Goal: Task Accomplishment & Management: Complete application form

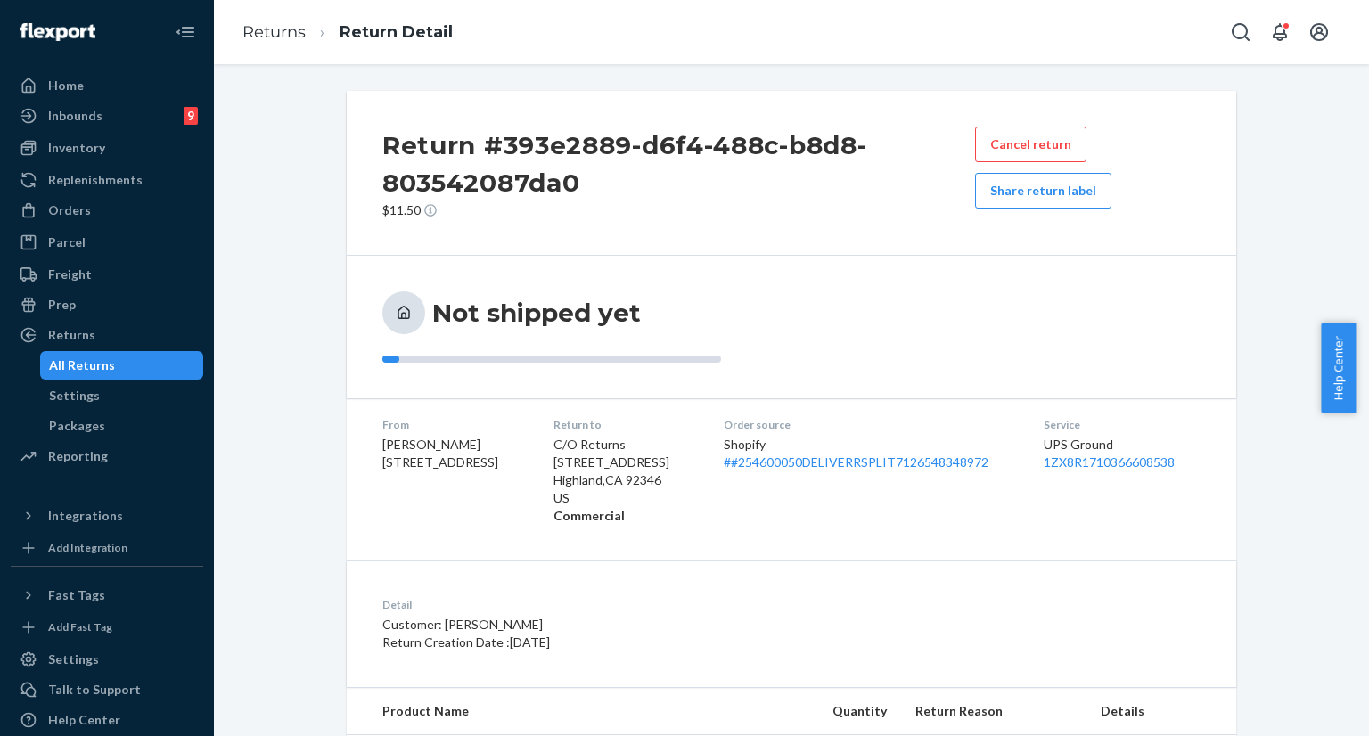
click at [296, 368] on div "Return #393e2889-d6f4-488c-b8d8-803542087da0 $11.50 Cancel return Share return …" at bounding box center [791, 445] width 1128 height 709
click at [1244, 31] on icon "Open Search Box" at bounding box center [1240, 31] width 21 height 21
click at [1098, 43] on div at bounding box center [1115, 32] width 285 height 36
click at [1091, 37] on input "Search Input" at bounding box center [1108, 32] width 219 height 18
paste input "#254340239"
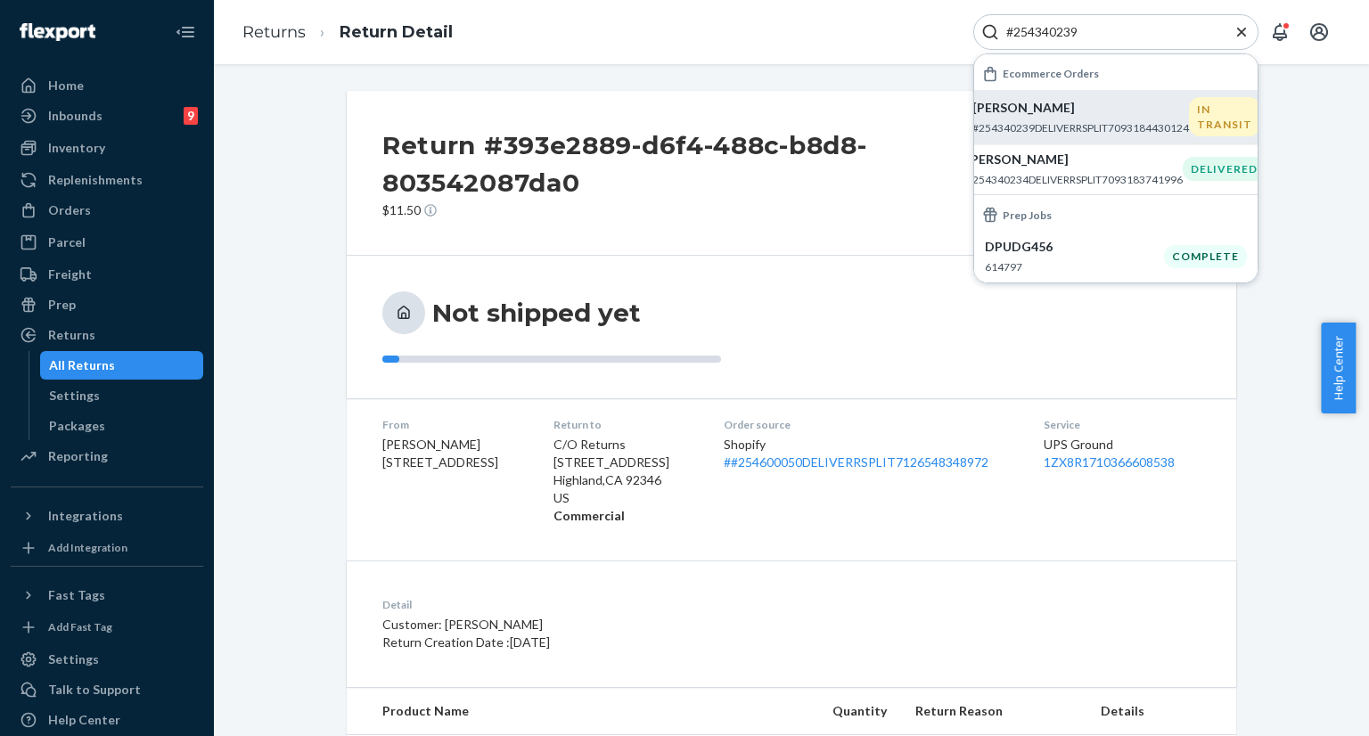
type input "#254340239"
click at [1051, 115] on p "[PERSON_NAME]" at bounding box center [1080, 108] width 217 height 18
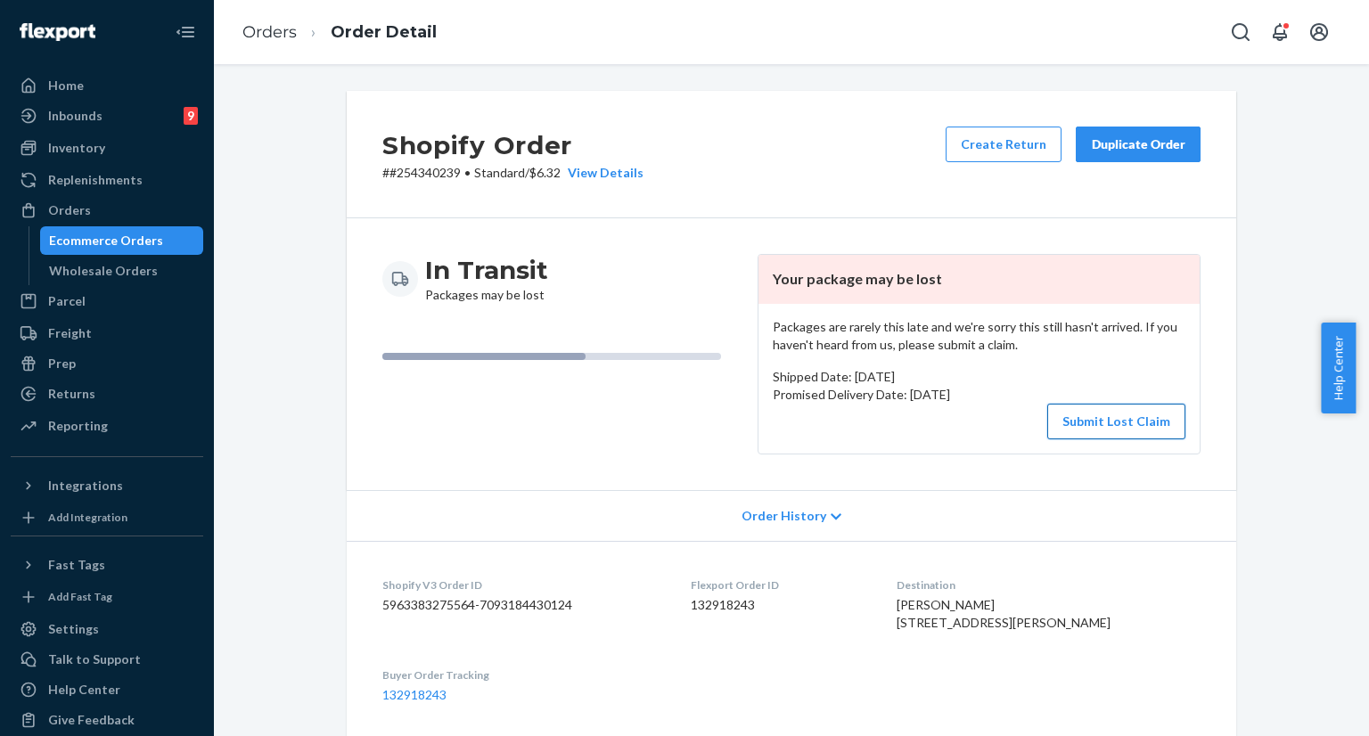
click at [1109, 424] on button "Submit Lost Claim" at bounding box center [1116, 422] width 138 height 36
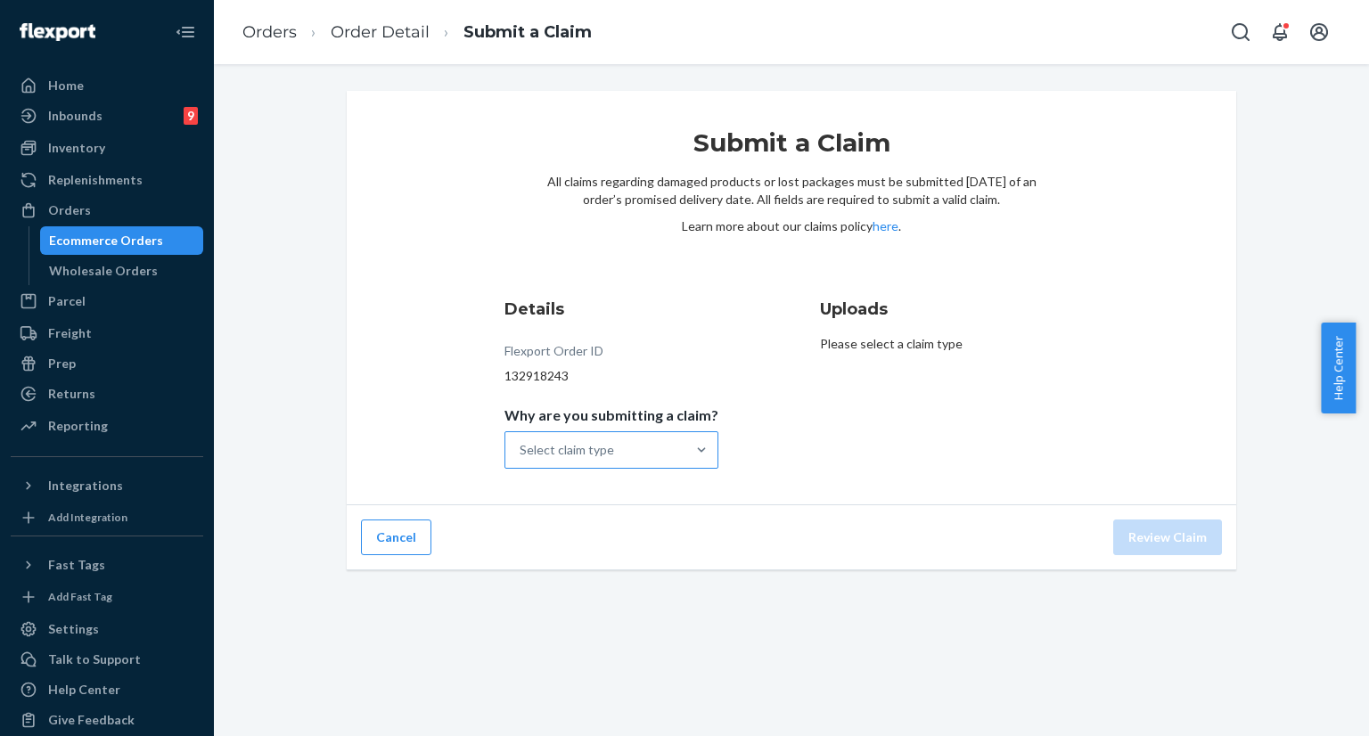
click at [667, 447] on div "Select claim type" at bounding box center [595, 450] width 180 height 36
click at [521, 447] on input "Why are you submitting a claim? Select claim type" at bounding box center [521, 450] width 2 height 18
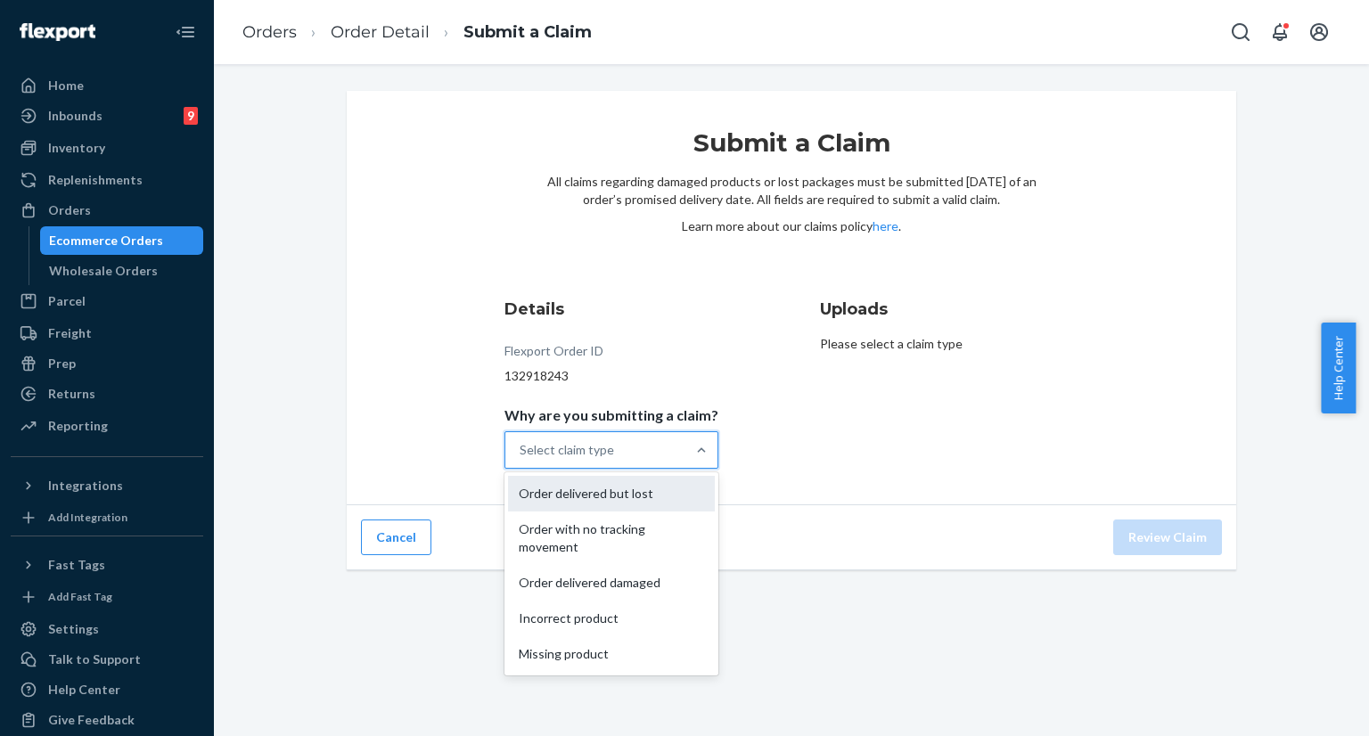
click at [649, 496] on div "Order delivered but lost" at bounding box center [611, 494] width 207 height 36
click at [521, 459] on input "Why are you submitting a claim? option Order delivered but lost focused, 1 of 5…" at bounding box center [521, 450] width 2 height 18
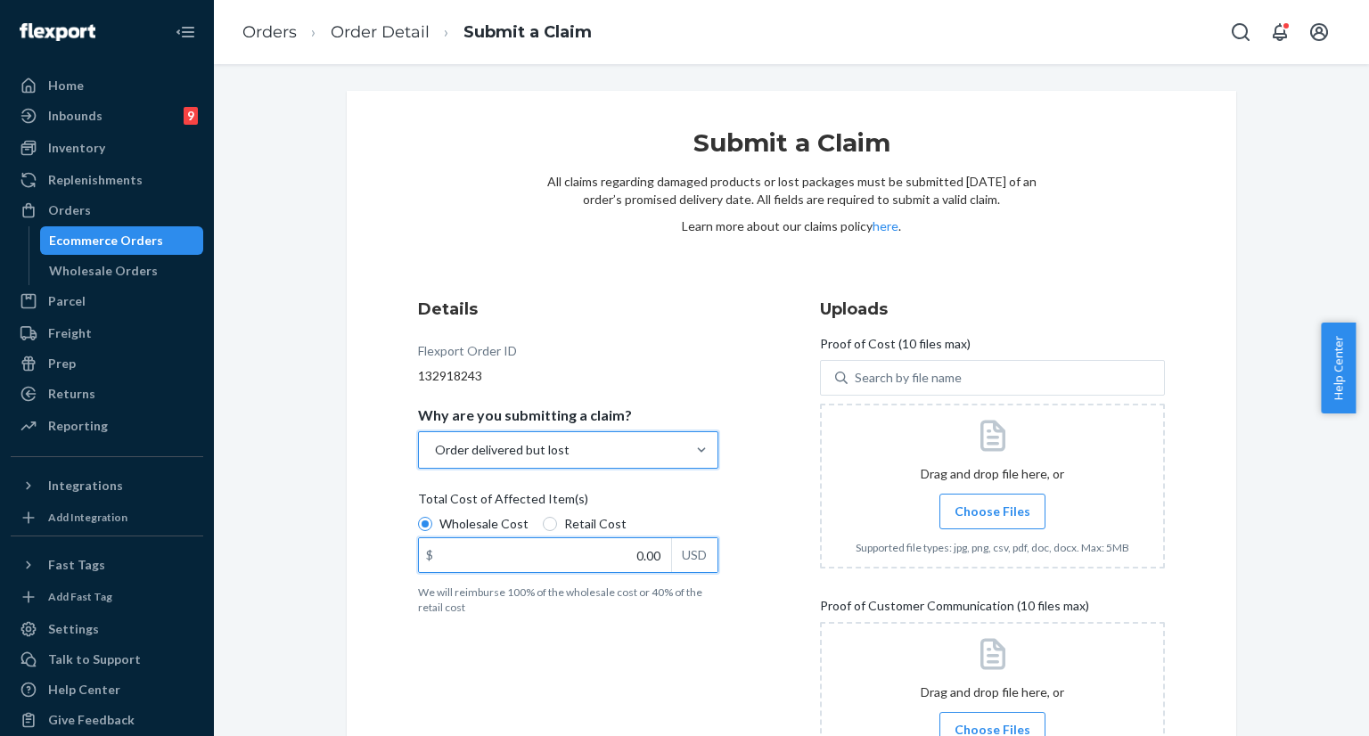
click at [634, 557] on input "0.00" at bounding box center [545, 555] width 252 height 34
type input "45.00"
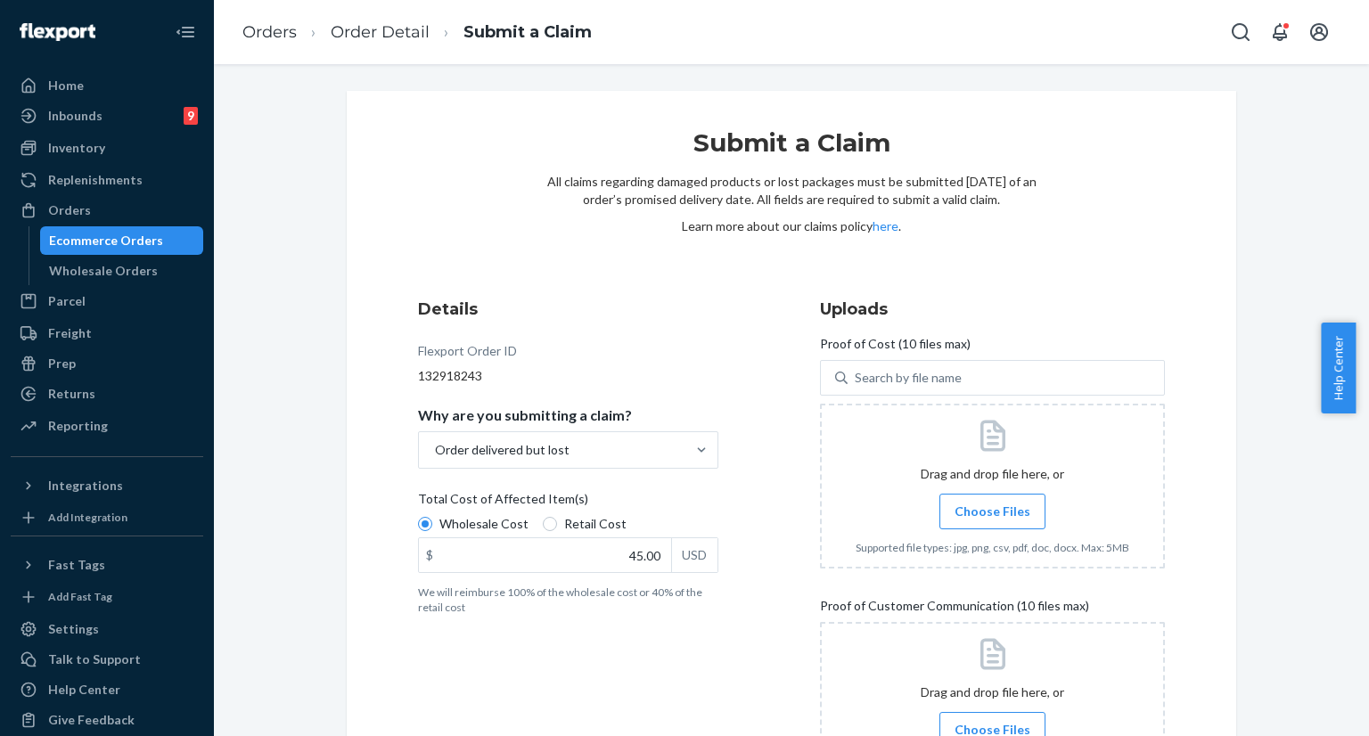
click at [618, 688] on div "Details Flexport Order ID 132918243 Why are you submitting a claim? Order deliv…" at bounding box center [590, 549] width 345 height 525
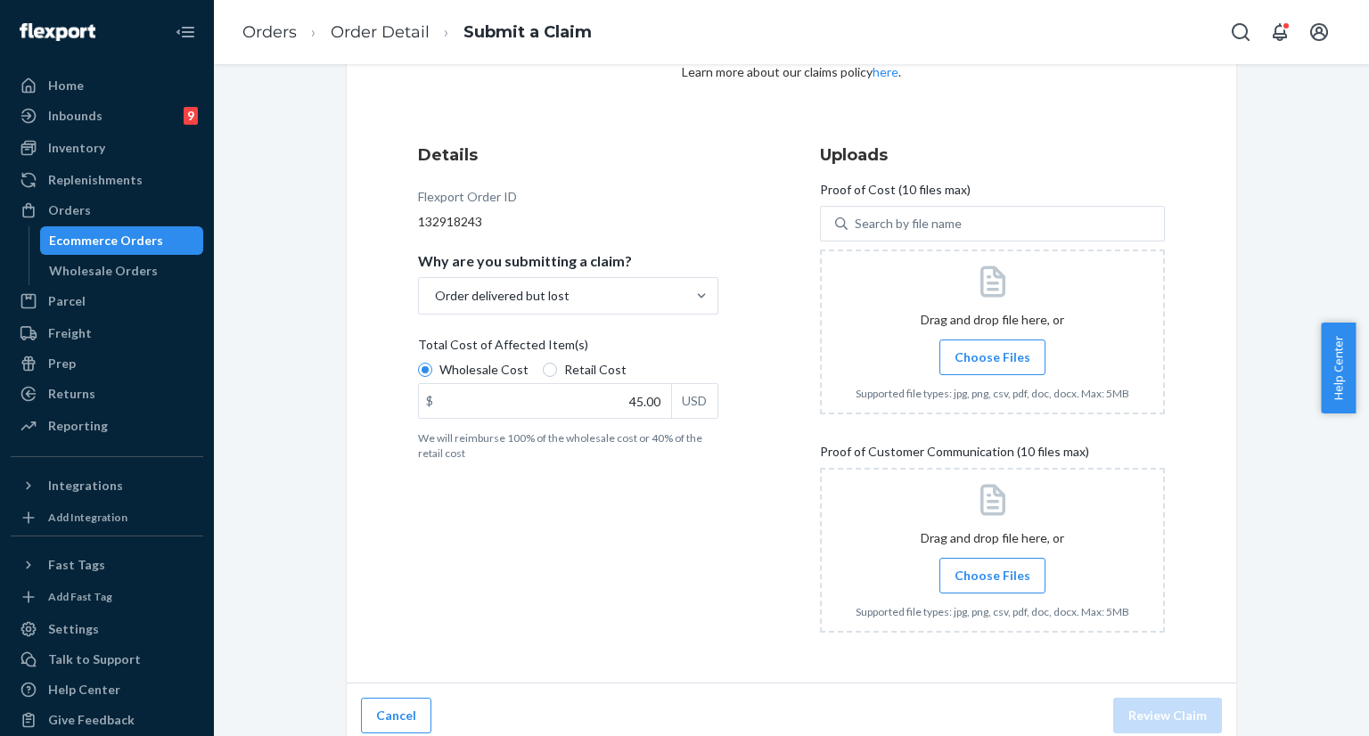
scroll to position [167, 0]
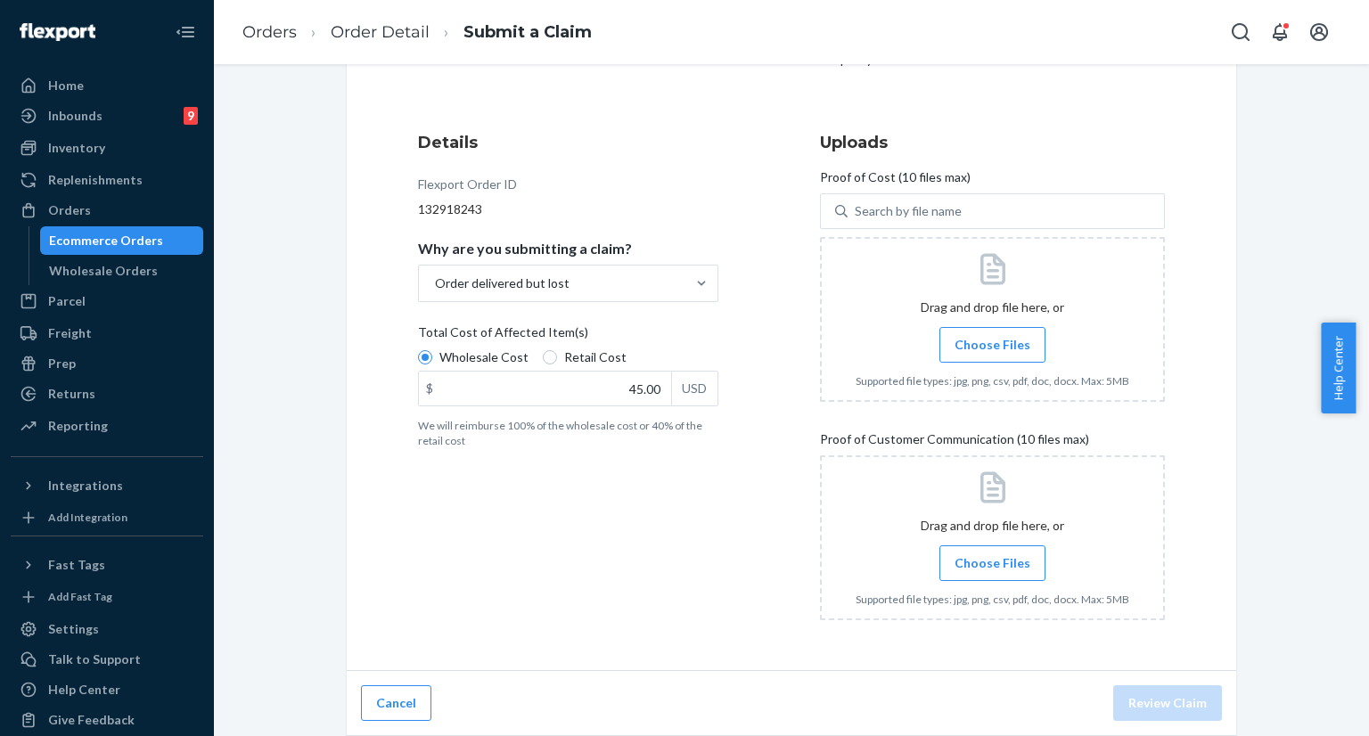
click at [996, 347] on span "Choose Files" at bounding box center [993, 345] width 76 height 18
click at [993, 347] on input "Choose Files" at bounding box center [992, 345] width 1 height 20
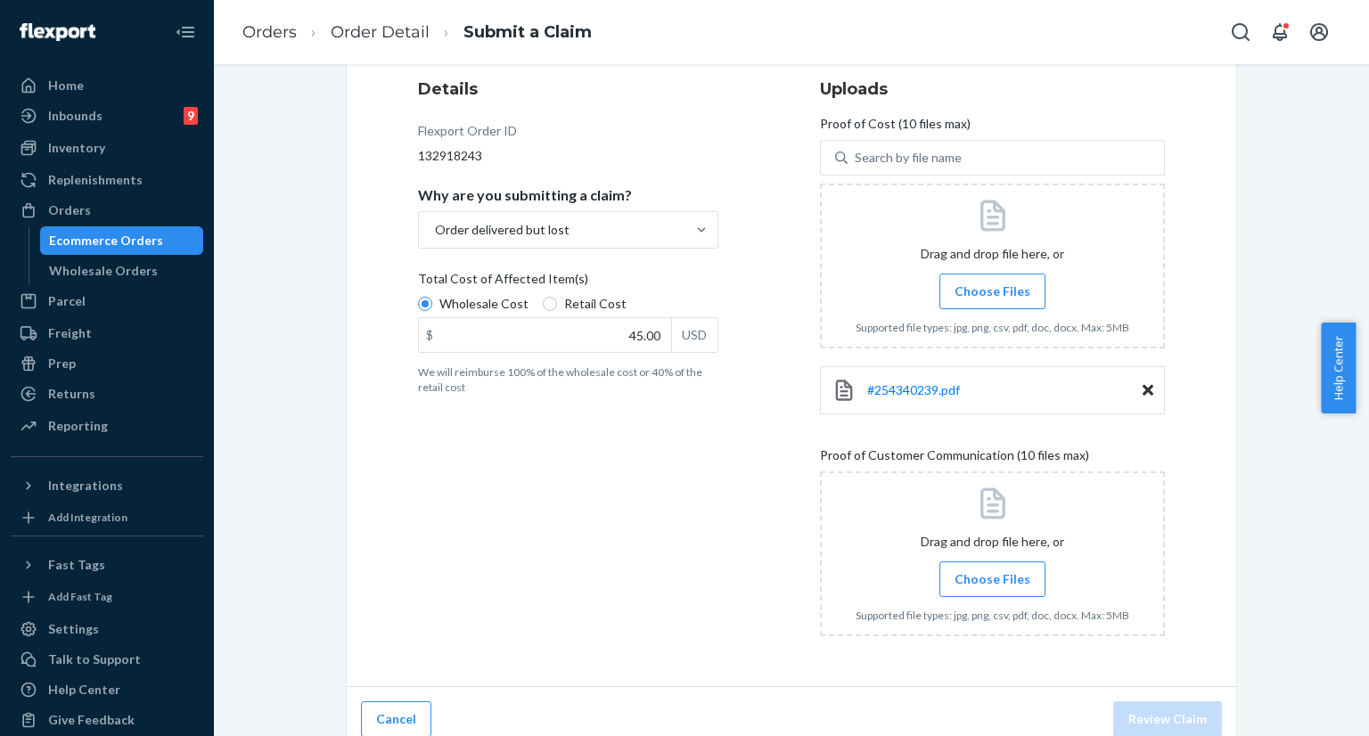
scroll to position [235, 0]
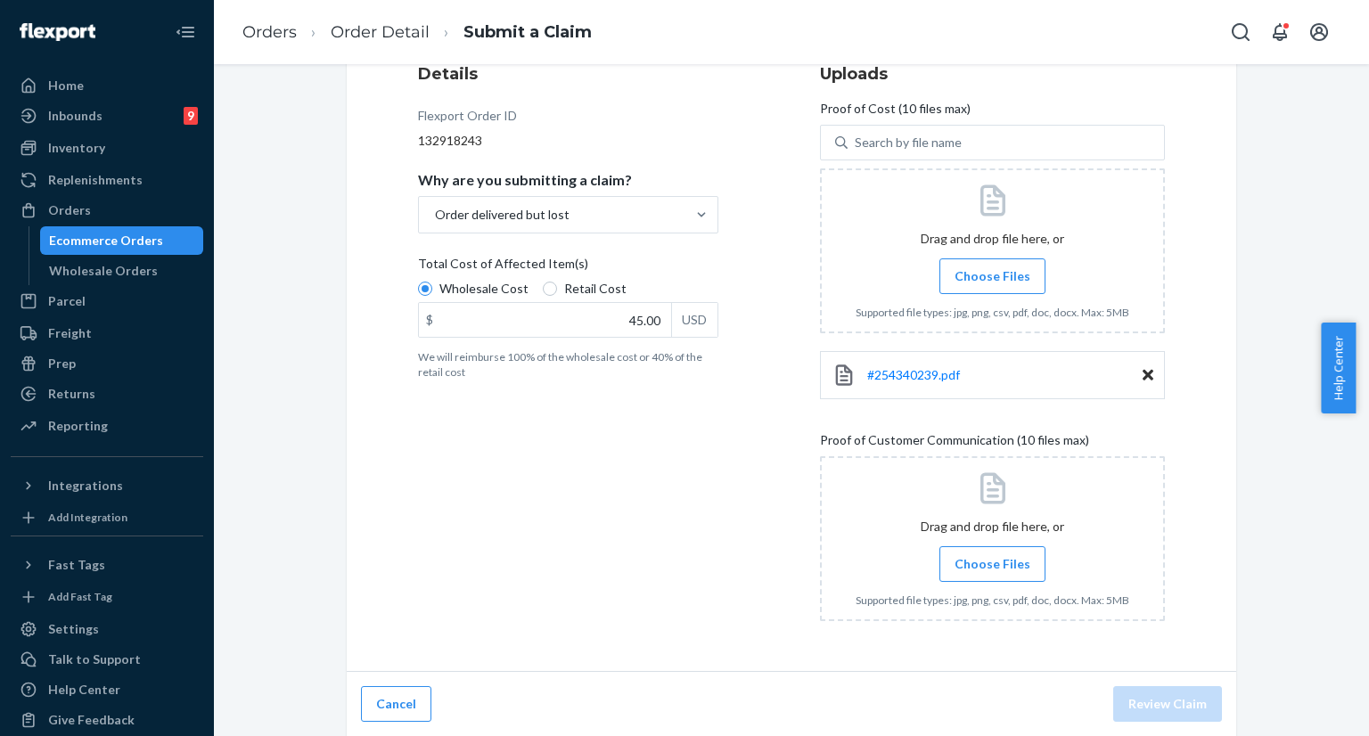
click at [998, 556] on span "Choose Files" at bounding box center [993, 564] width 76 height 18
click at [993, 556] on input "Choose Files" at bounding box center [992, 564] width 1 height 20
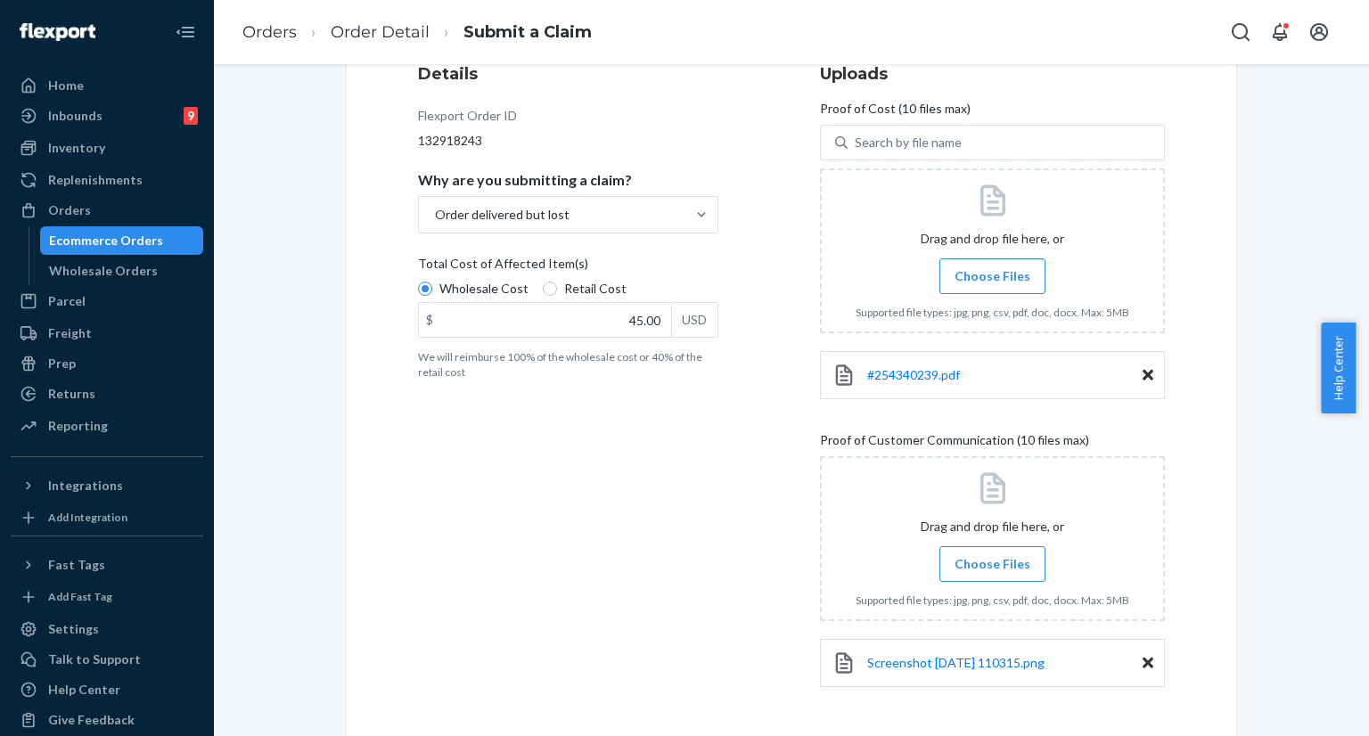
click at [959, 558] on span "Choose Files" at bounding box center [993, 564] width 76 height 18
click at [992, 558] on input "Choose Files" at bounding box center [992, 564] width 1 height 20
click at [1011, 562] on span "Choose Files" at bounding box center [993, 564] width 76 height 18
click at [993, 562] on input "Choose Files" at bounding box center [992, 564] width 1 height 20
click at [982, 558] on span "Choose Files" at bounding box center [993, 564] width 76 height 18
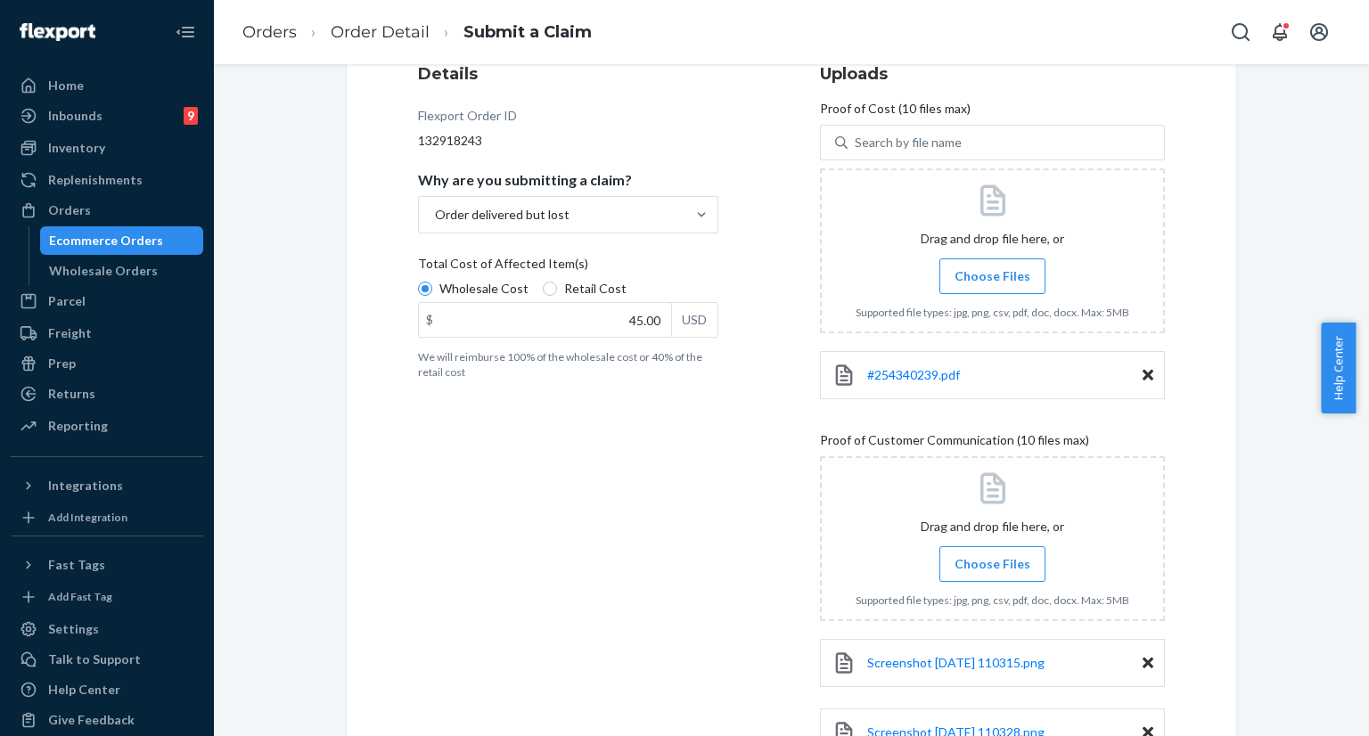
click at [967, 556] on span "Choose Files" at bounding box center [993, 564] width 76 height 18
click at [992, 556] on input "Choose Files" at bounding box center [992, 564] width 1 height 20
click at [968, 568] on span "Choose Files" at bounding box center [993, 564] width 76 height 18
click at [992, 568] on input "Choose Files" at bounding box center [992, 564] width 1 height 20
click at [980, 560] on span "Choose Files" at bounding box center [993, 564] width 76 height 18
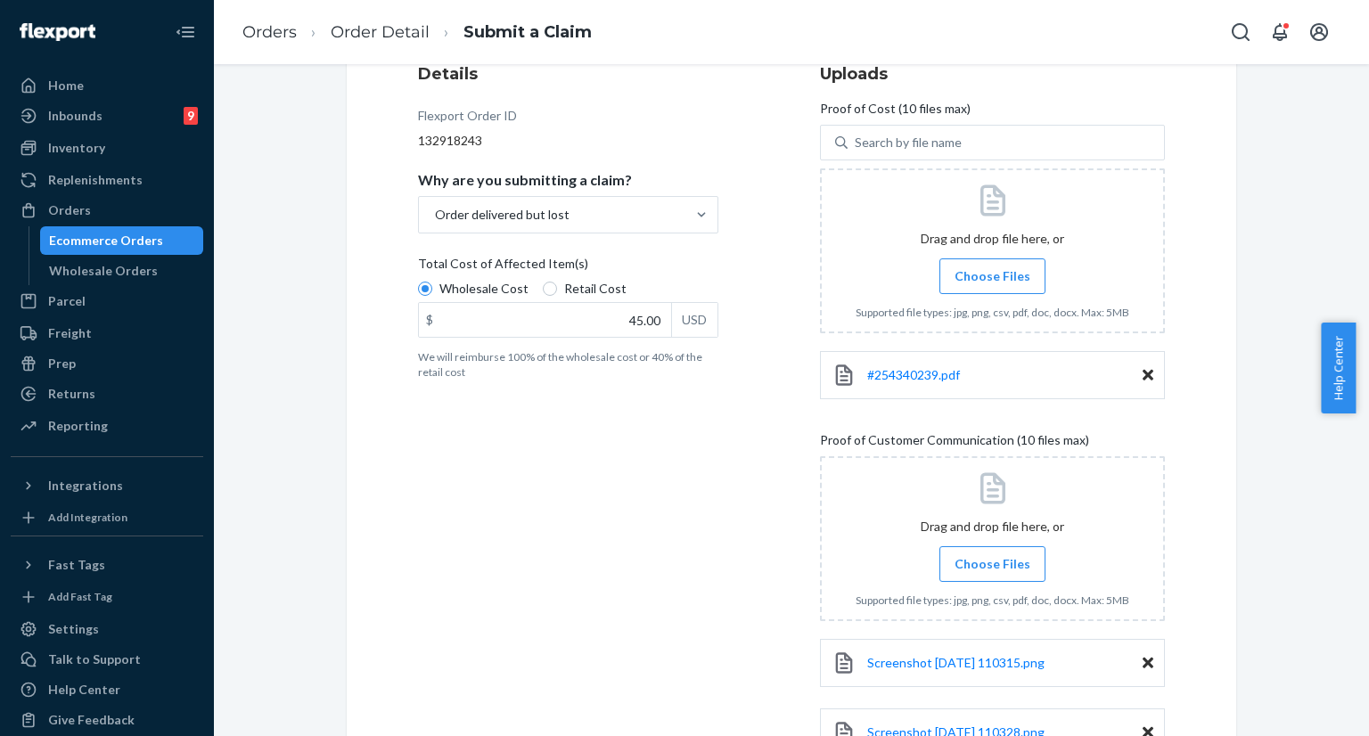
click at [992, 560] on input "Choose Files" at bounding box center [992, 564] width 1 height 20
click at [1004, 568] on span "Choose Files" at bounding box center [993, 564] width 76 height 18
click at [993, 568] on input "Choose Files" at bounding box center [992, 564] width 1 height 20
click at [980, 565] on span "Choose Files" at bounding box center [993, 564] width 76 height 18
click at [992, 565] on input "Choose Files" at bounding box center [992, 564] width 1 height 20
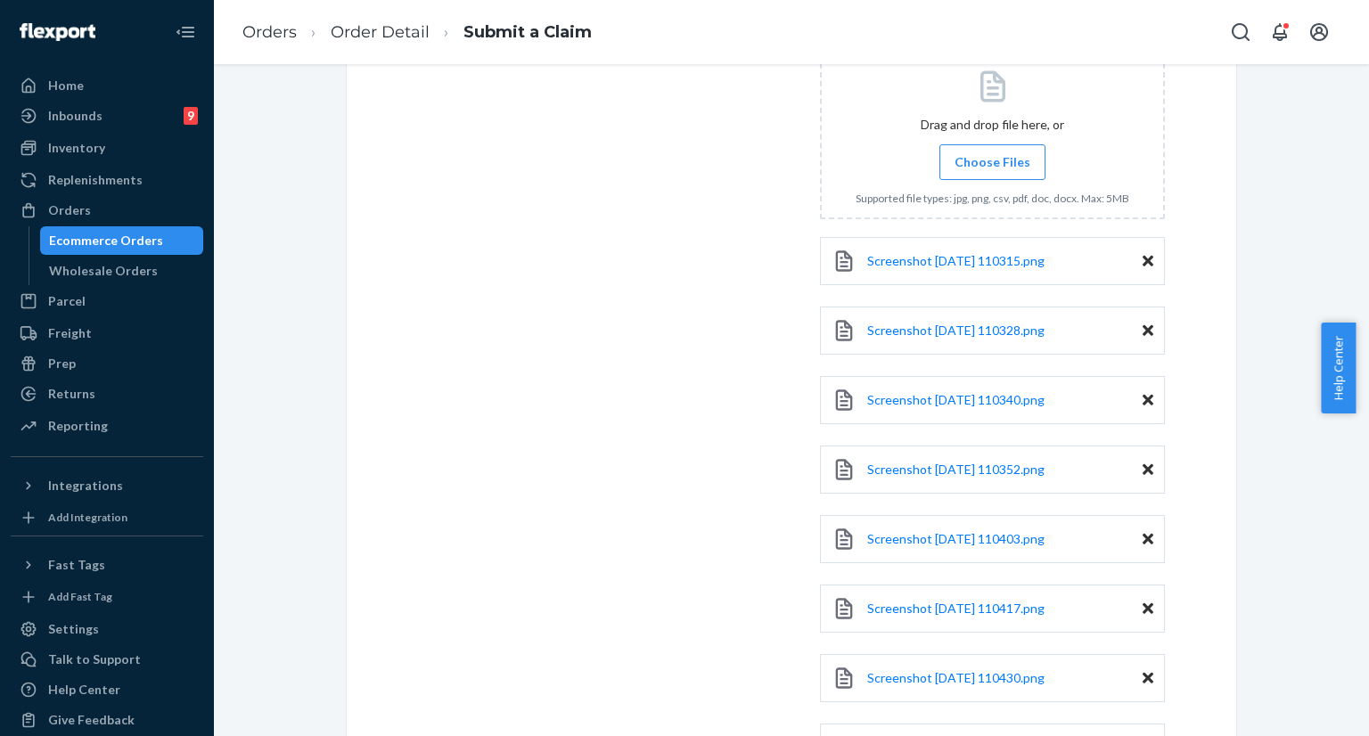
scroll to position [542, 0]
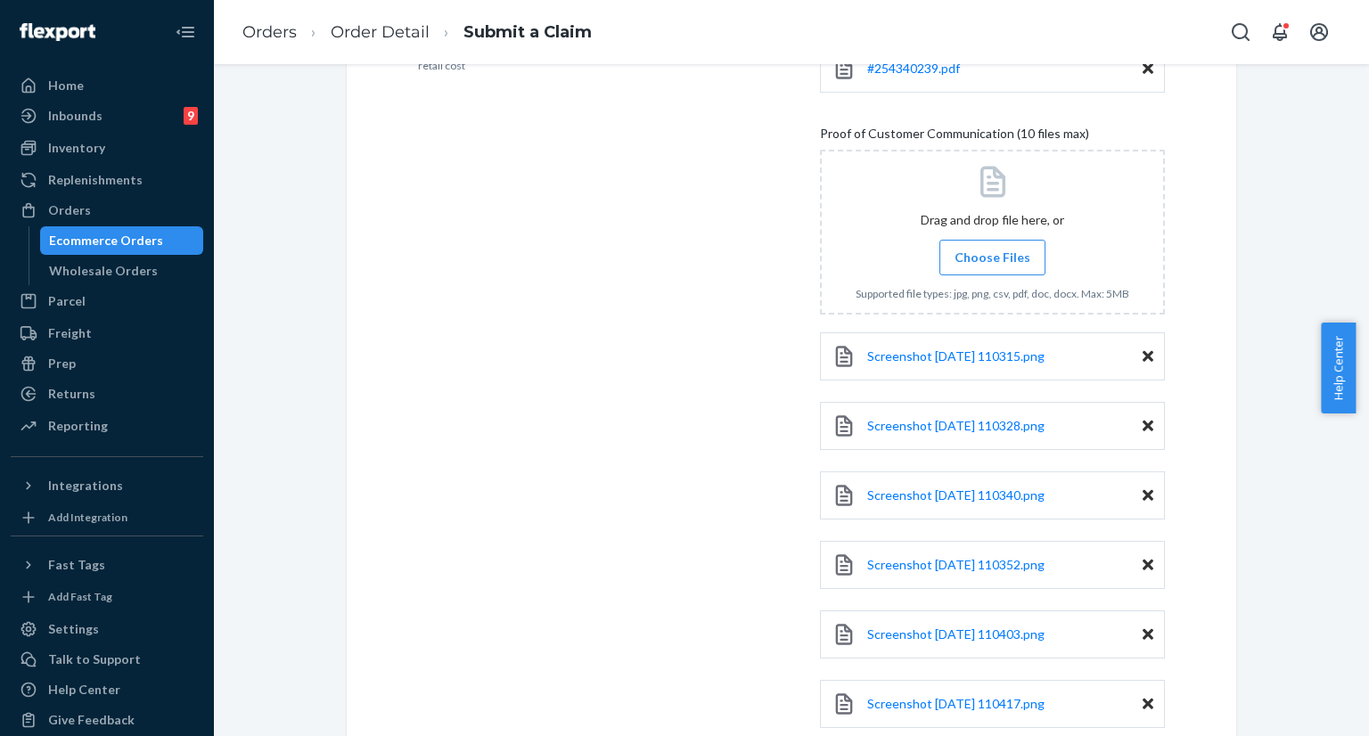
click at [978, 262] on span "Choose Files" at bounding box center [993, 258] width 76 height 18
click at [992, 262] on input "Choose Files" at bounding box center [992, 258] width 1 height 20
click at [994, 262] on span "Choose Files" at bounding box center [993, 258] width 76 height 18
click at [993, 262] on input "Choose Files" at bounding box center [992, 258] width 1 height 20
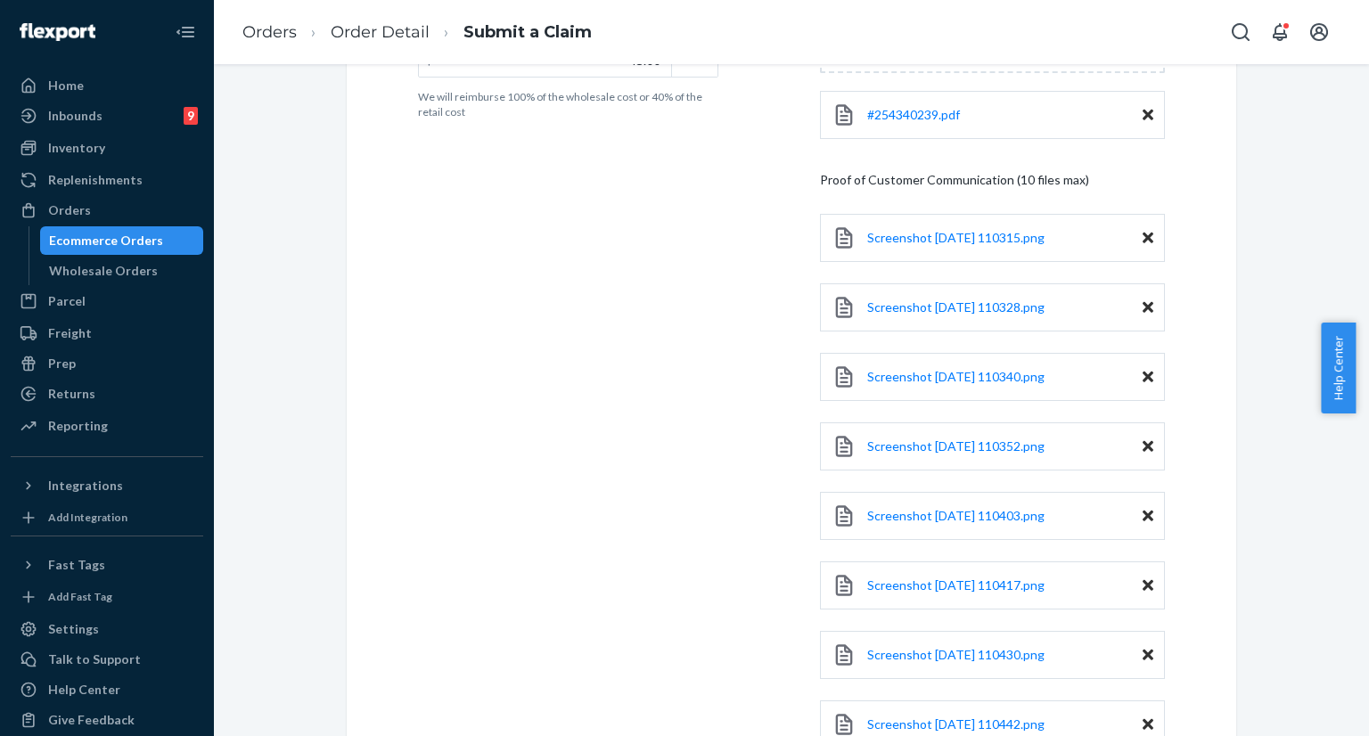
scroll to position [763, 0]
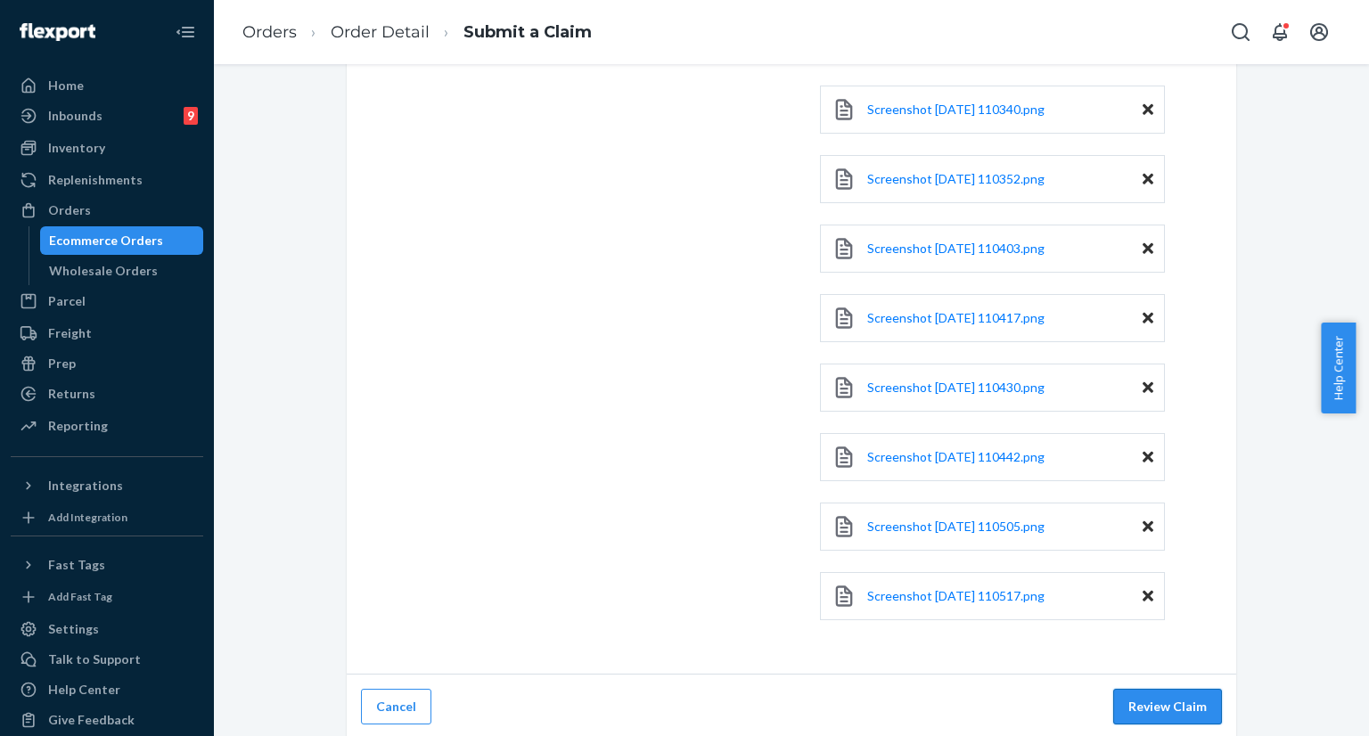
click at [1140, 693] on button "Review Claim" at bounding box center [1167, 707] width 109 height 36
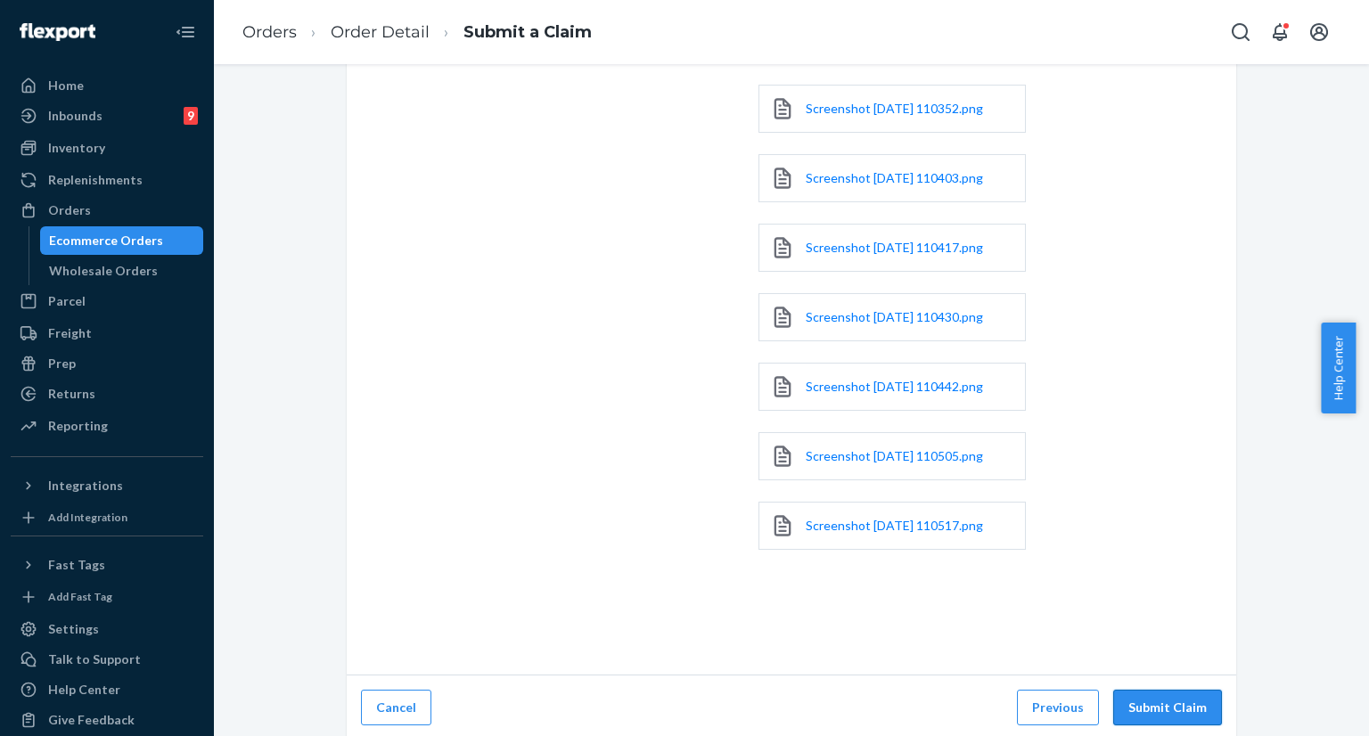
click at [1143, 699] on button "Submit Claim" at bounding box center [1167, 708] width 109 height 36
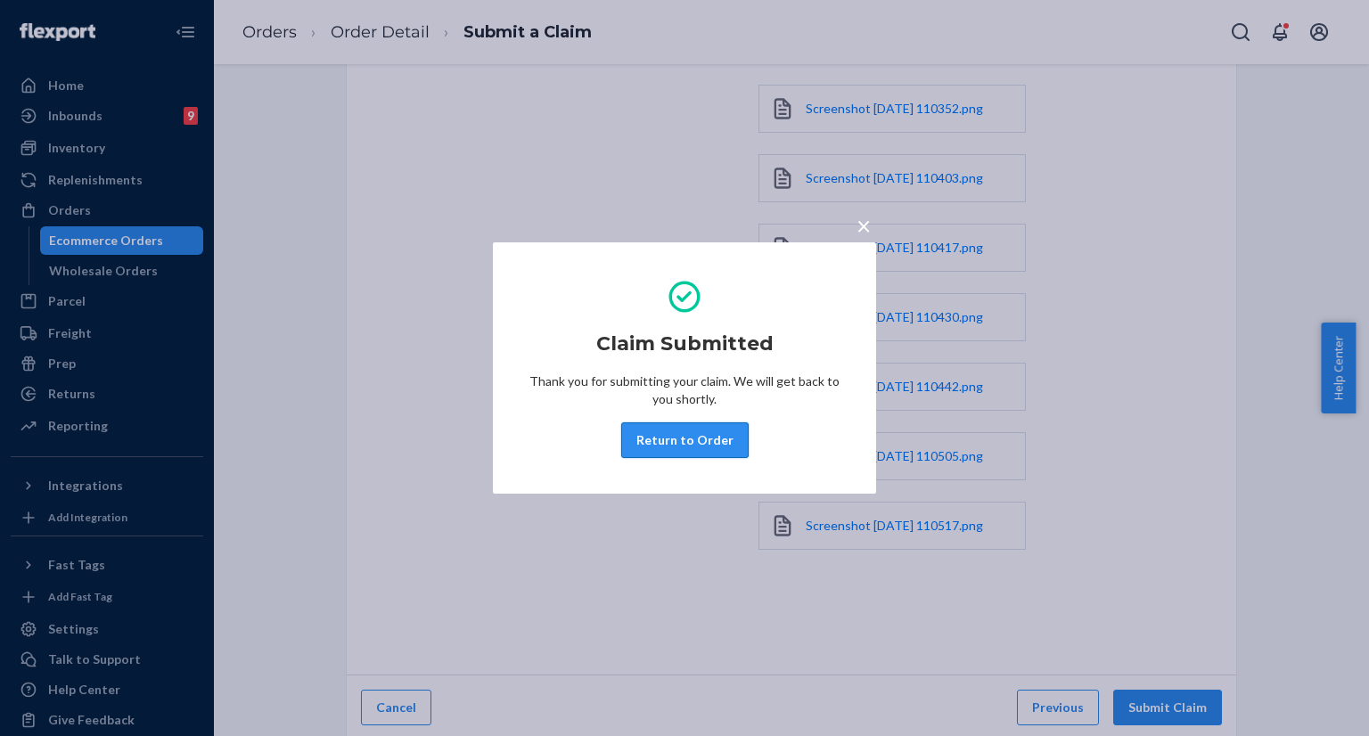
click at [687, 449] on button "Return to Order" at bounding box center [684, 440] width 127 height 36
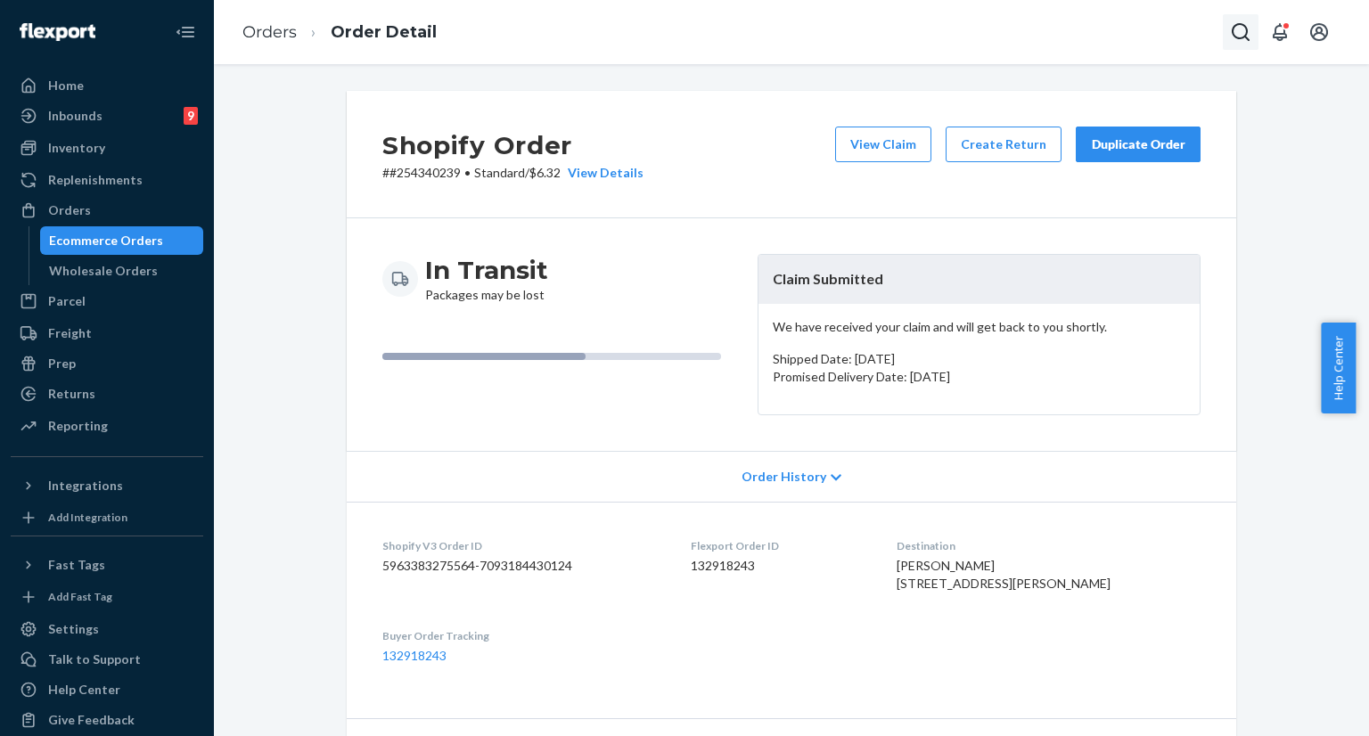
click at [1242, 37] on icon "Open Search Box" at bounding box center [1241, 32] width 18 height 18
click at [1153, 34] on input "Search Input" at bounding box center [1108, 32] width 219 height 18
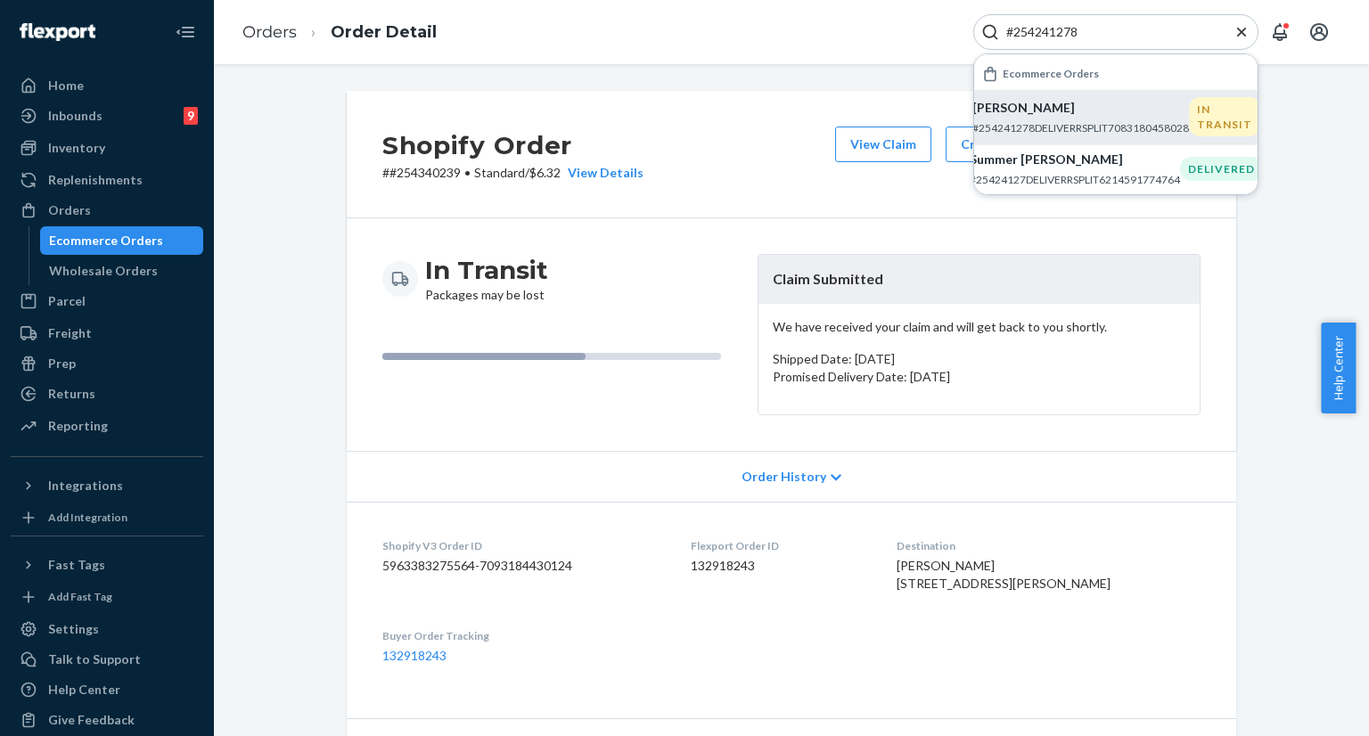
type input "#254241278"
click at [1045, 122] on p "#254241278DELIVERRSPLIT7083180458028" at bounding box center [1080, 127] width 217 height 15
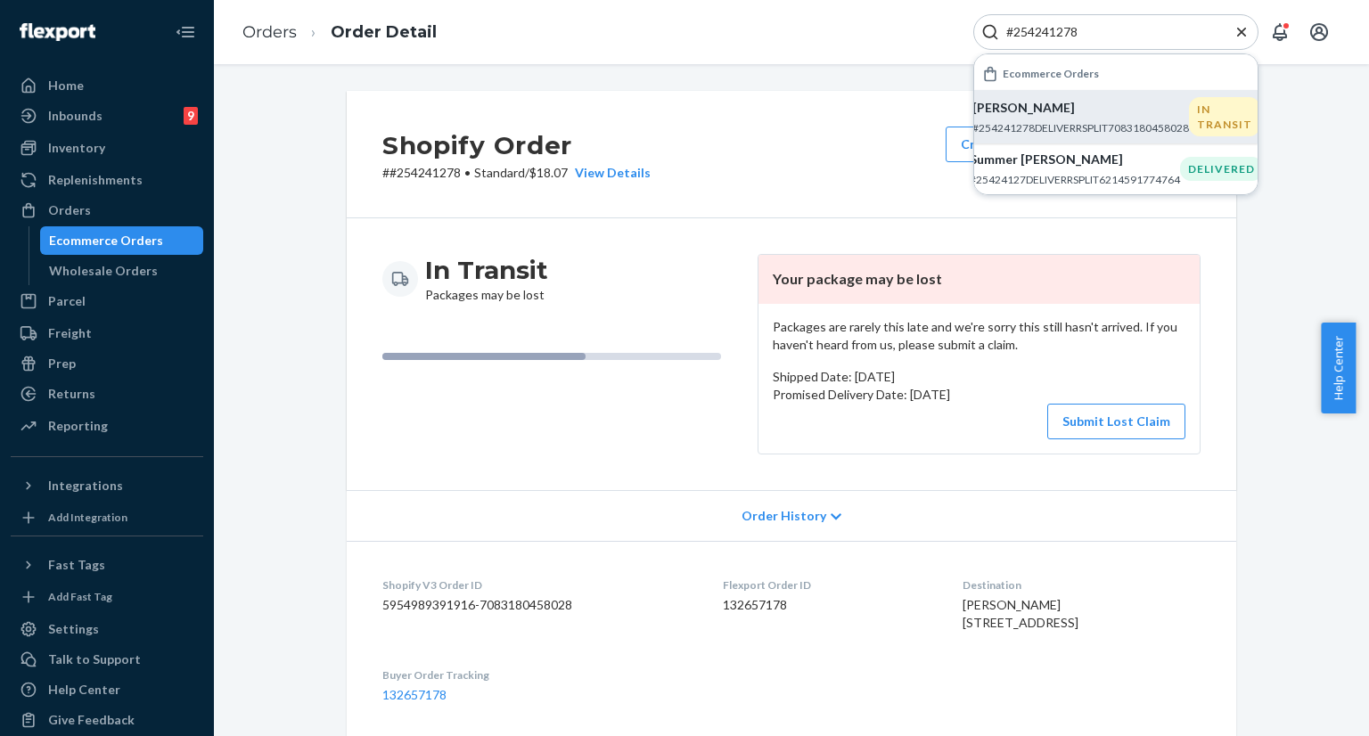
click at [1242, 32] on icon "Close Search" at bounding box center [1241, 31] width 9 height 9
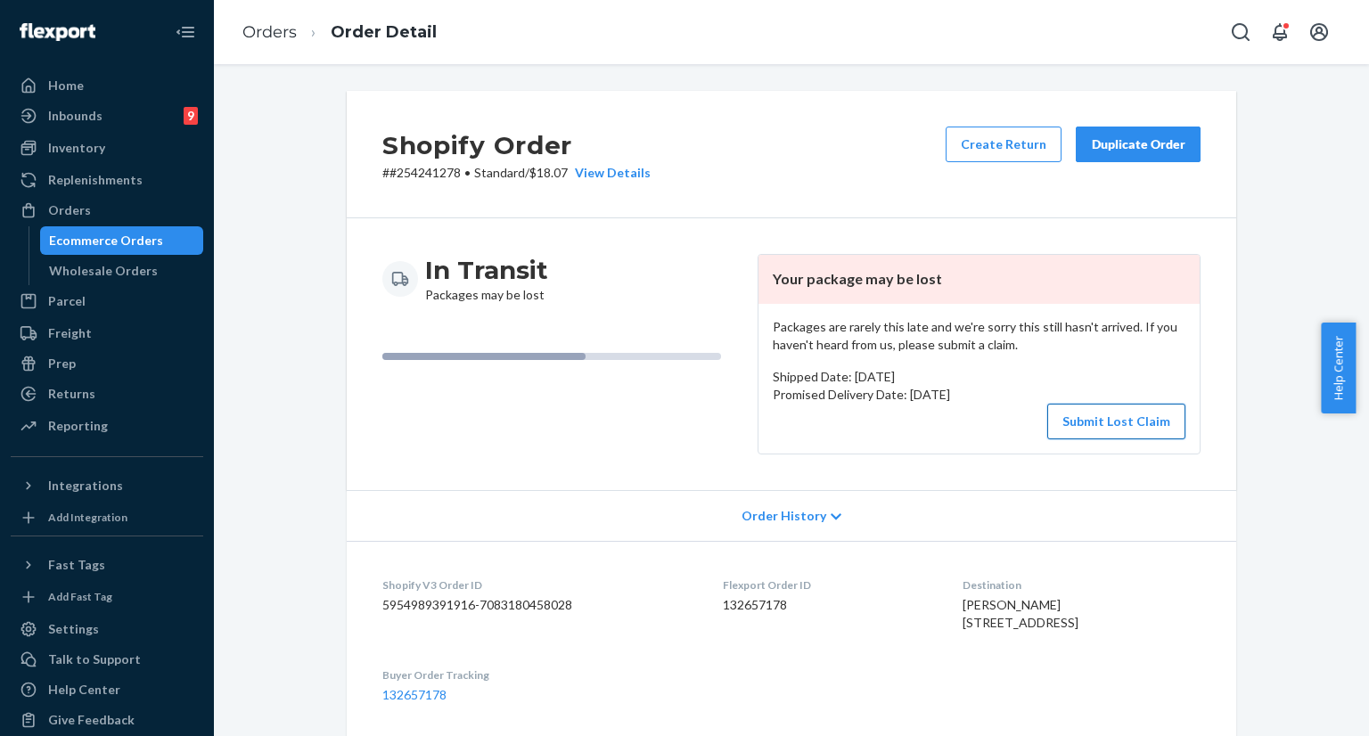
click at [1117, 426] on button "Submit Lost Claim" at bounding box center [1116, 422] width 138 height 36
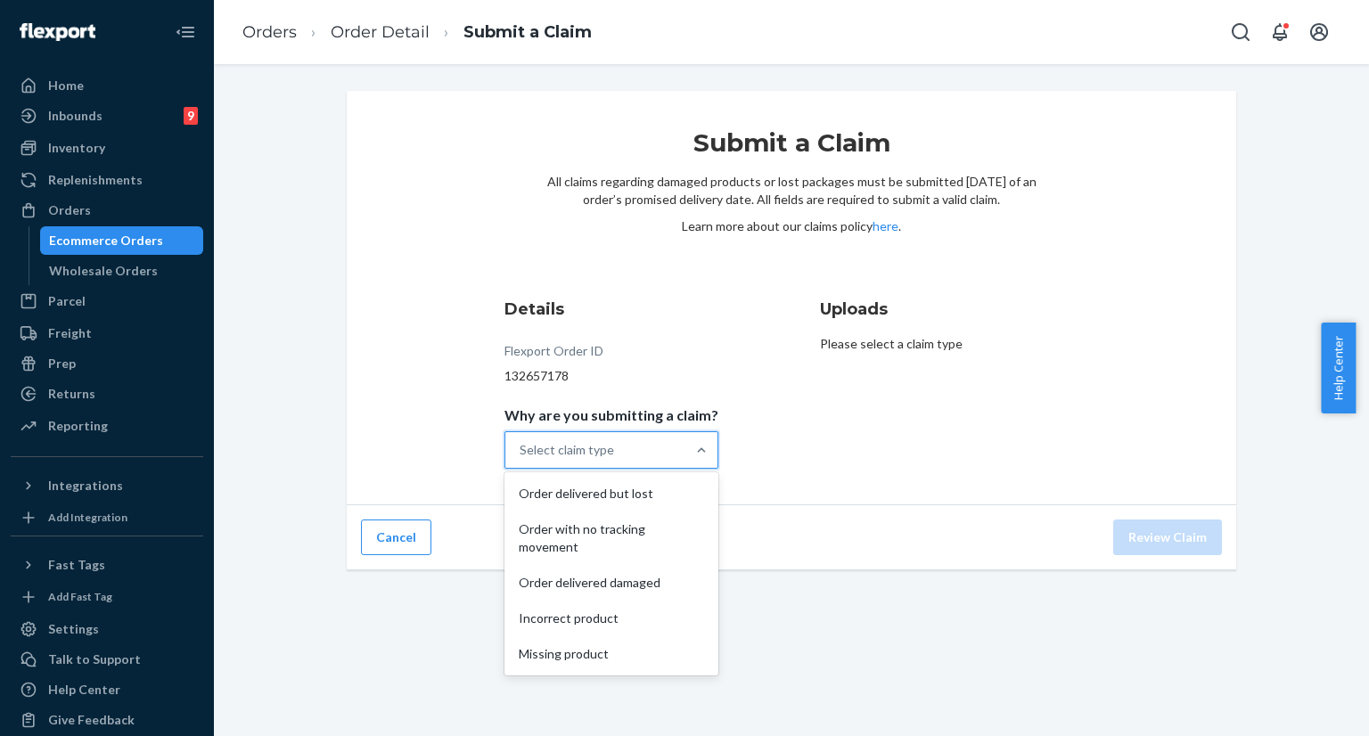
click at [658, 450] on div "Select claim type" at bounding box center [595, 450] width 180 height 36
click at [521, 450] on input "Why are you submitting a claim? option Order delivered but lost focused, 1 of 5…" at bounding box center [521, 450] width 2 height 18
click at [623, 539] on div "Order with no tracking movement" at bounding box center [611, 538] width 207 height 53
click at [521, 459] on input "Why are you submitting a claim? option Order with no tracking movement focused,…" at bounding box center [521, 450] width 2 height 18
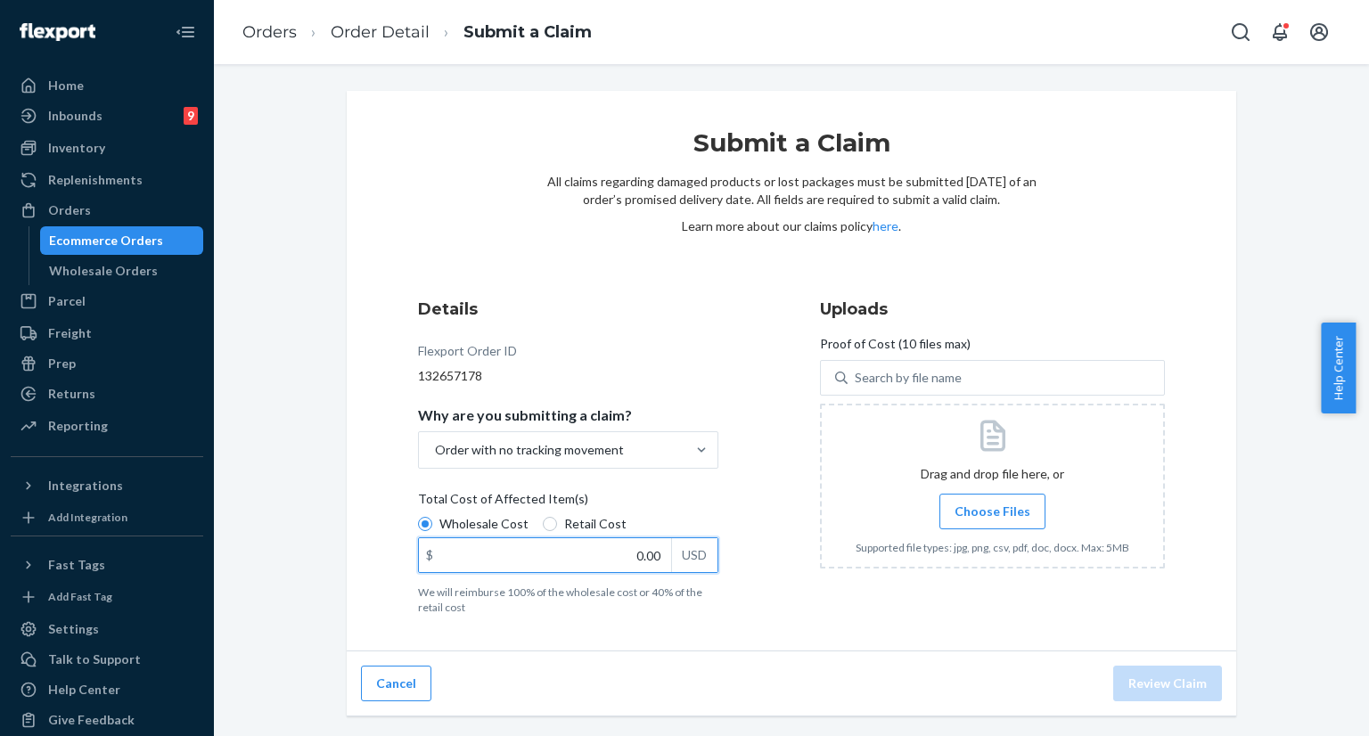
click at [632, 550] on input "0.00" at bounding box center [545, 555] width 252 height 34
type input "224.00"
click at [991, 507] on span "Choose Files" at bounding box center [993, 512] width 76 height 18
click at [992, 507] on input "Choose Files" at bounding box center [992, 512] width 1 height 20
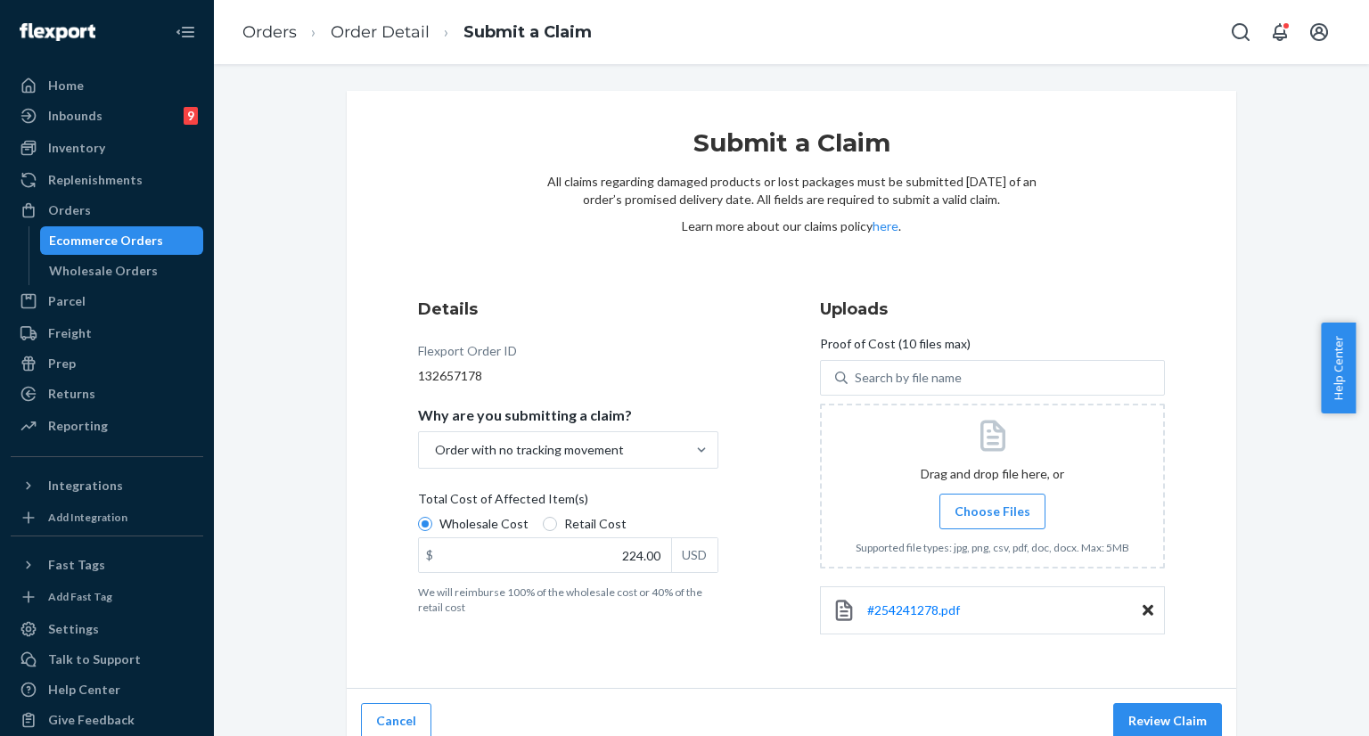
scroll to position [18, 0]
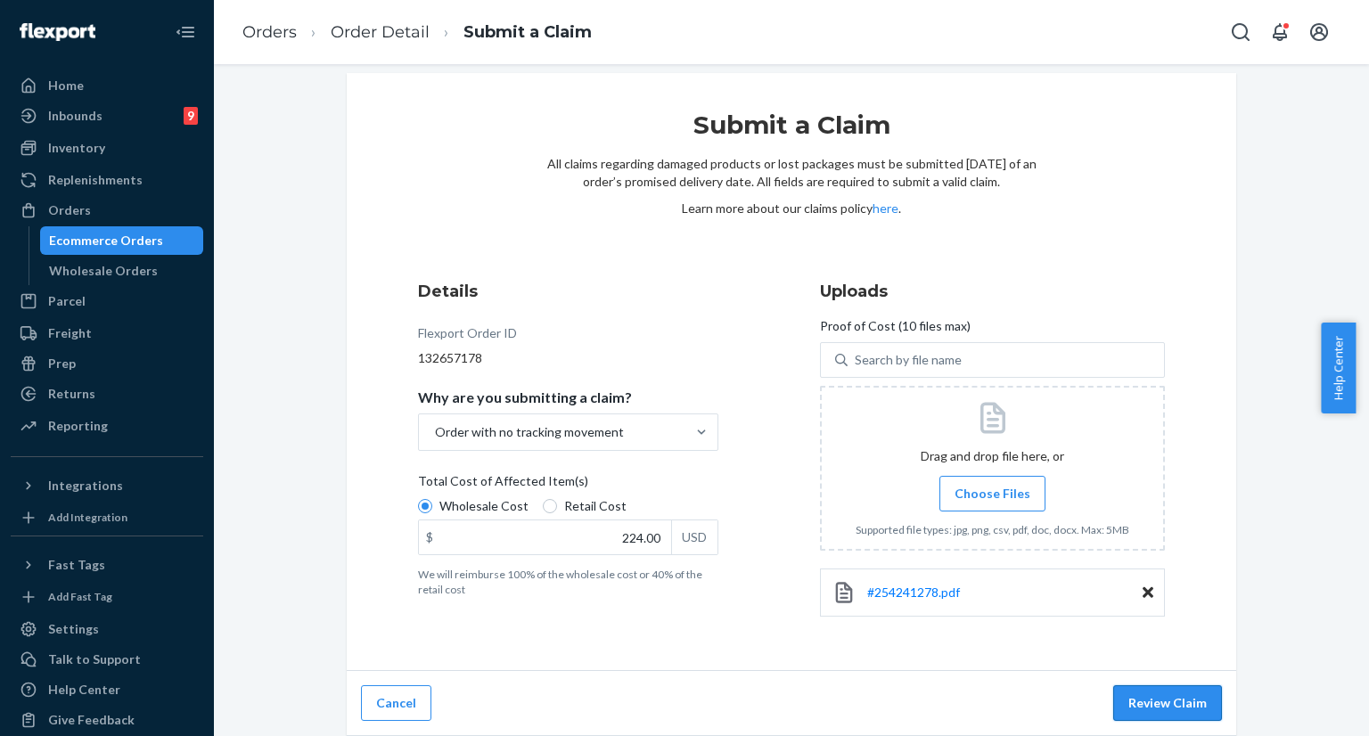
click at [1148, 714] on button "Review Claim" at bounding box center [1167, 703] width 109 height 36
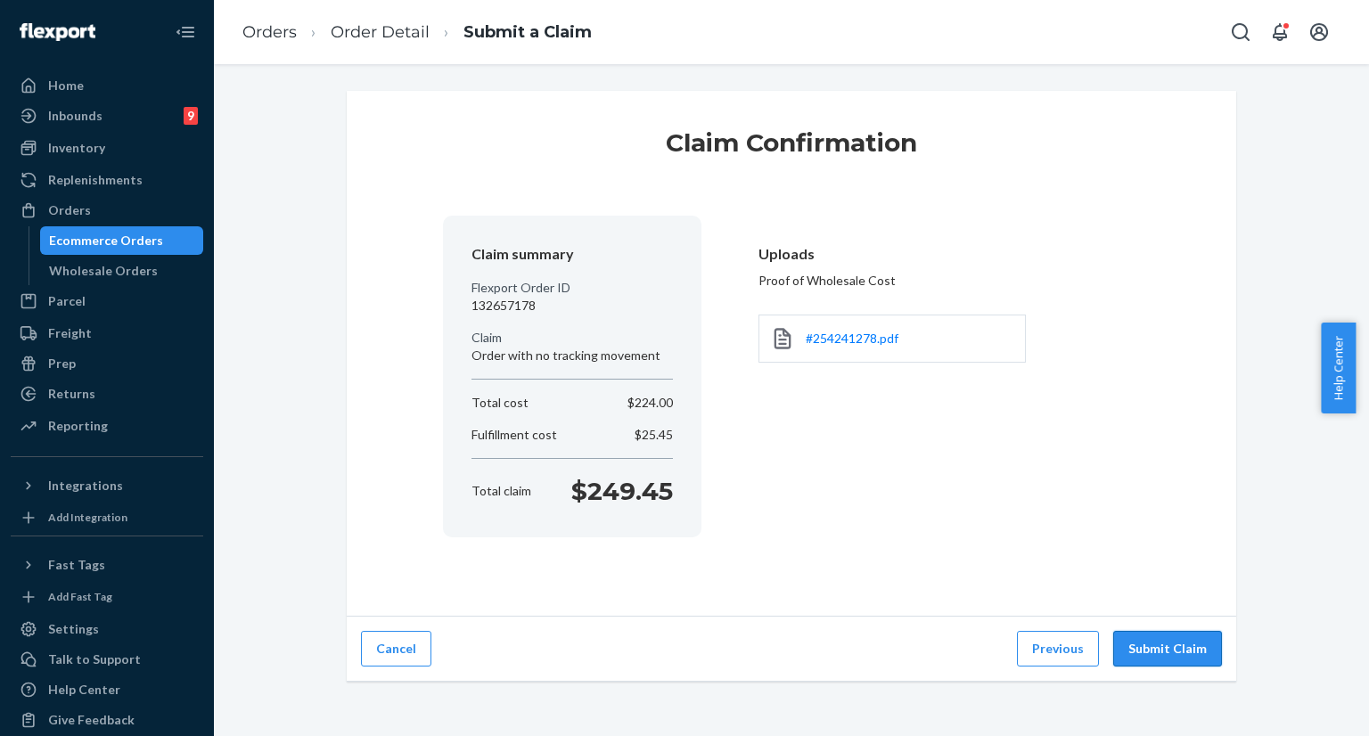
click at [1158, 653] on button "Submit Claim" at bounding box center [1167, 649] width 109 height 36
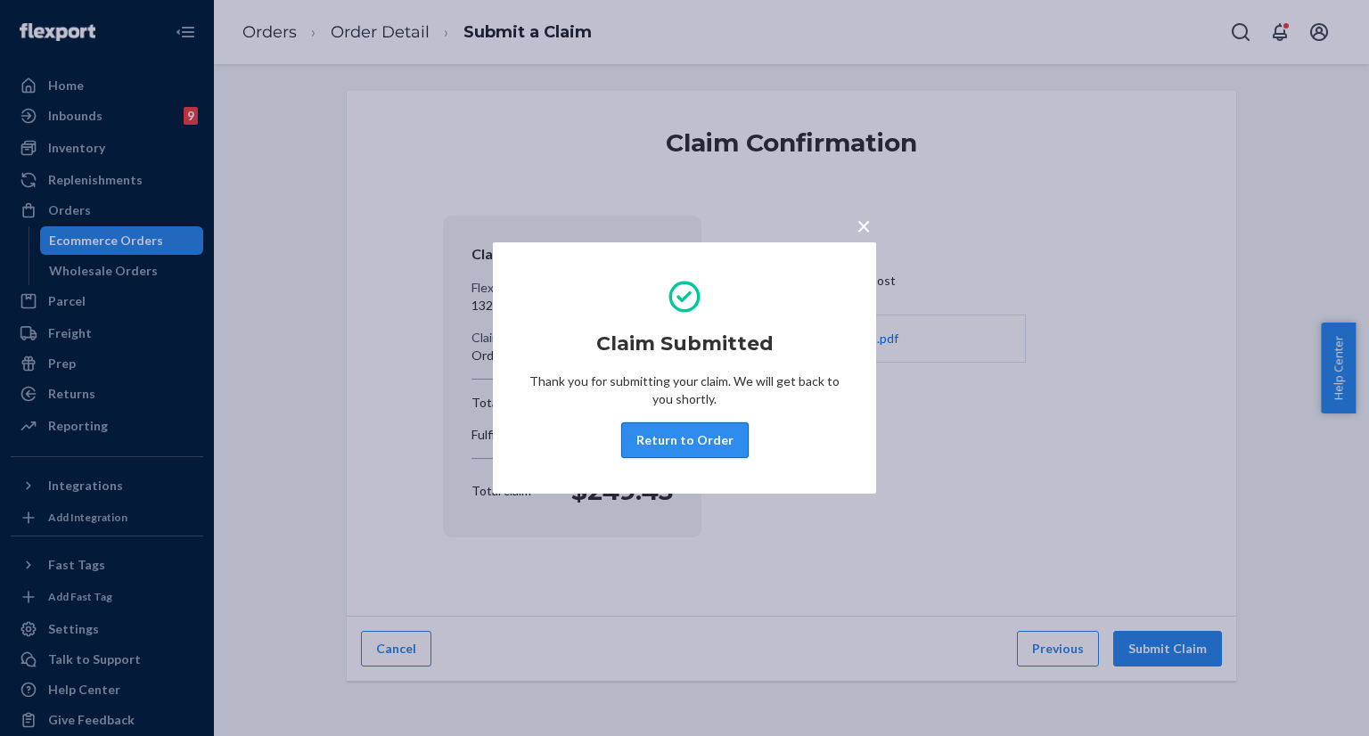
click at [693, 450] on button "Return to Order" at bounding box center [684, 440] width 127 height 36
